Goal: Task Accomplishment & Management: Complete application form

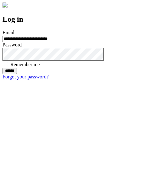
type input "**********"
click at [17, 74] on input "******" at bounding box center [10, 71] width 14 height 6
